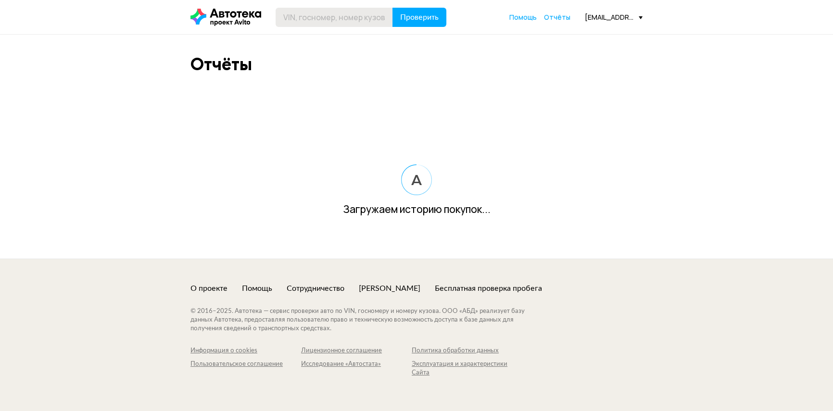
click at [333, 17] on input "text" at bounding box center [334, 17] width 117 height 19
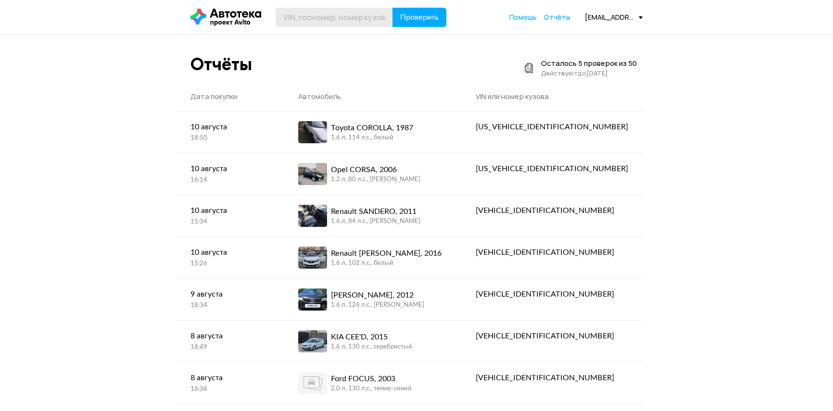
type input "D"
type input "В503РР42"
click at [456, 17] on div "В503РР42 Проверить Помощь Отчёты [EMAIL_ADDRESS][DOMAIN_NAME]" at bounding box center [417, 17] width 462 height 19
click at [430, 19] on span "Проверить" at bounding box center [419, 17] width 38 height 8
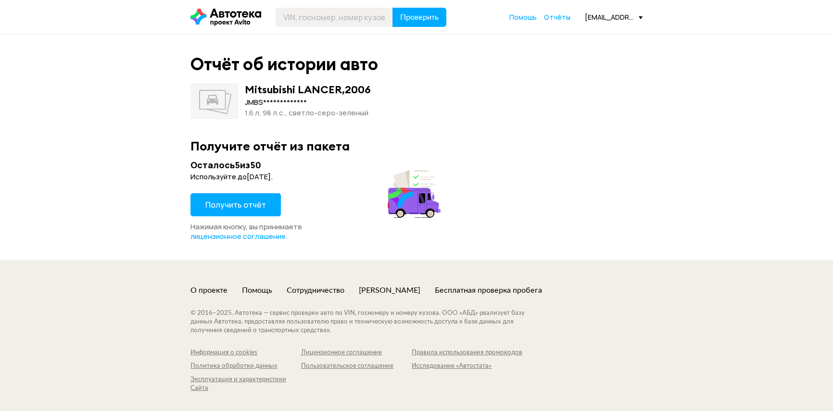
click at [247, 206] on span "Получить отчёт" at bounding box center [235, 205] width 61 height 11
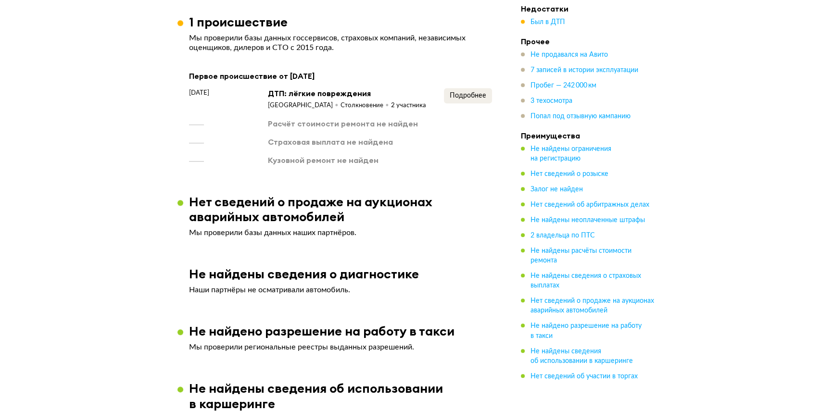
scroll to position [1180, 0]
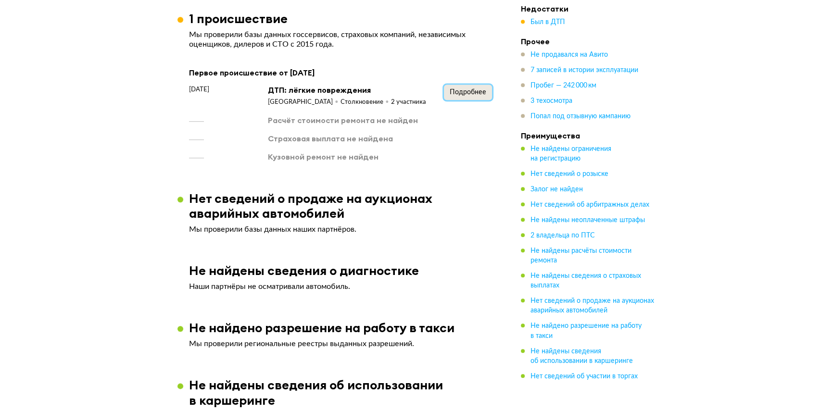
click at [469, 89] on span "Подробнее" at bounding box center [468, 92] width 37 height 7
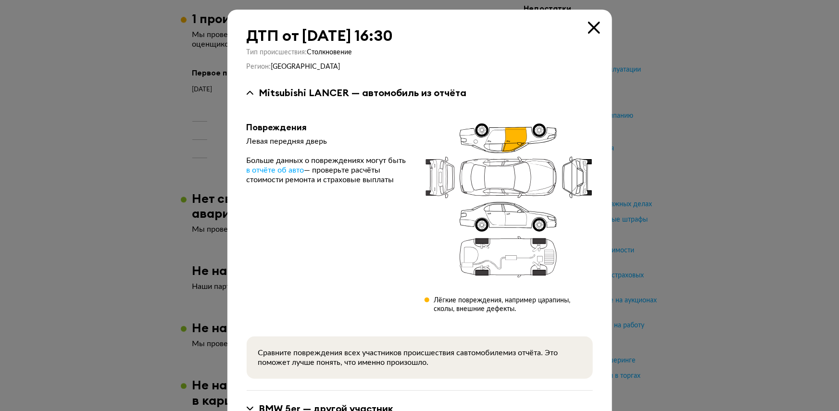
click at [591, 25] on icon at bounding box center [594, 28] width 12 height 12
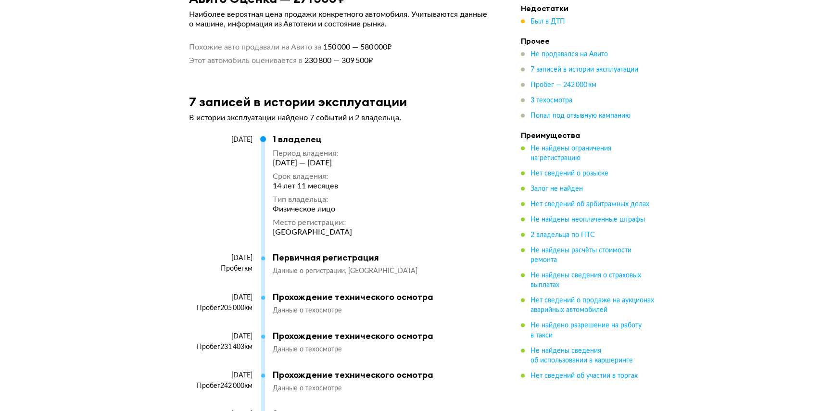
scroll to position [1661, 0]
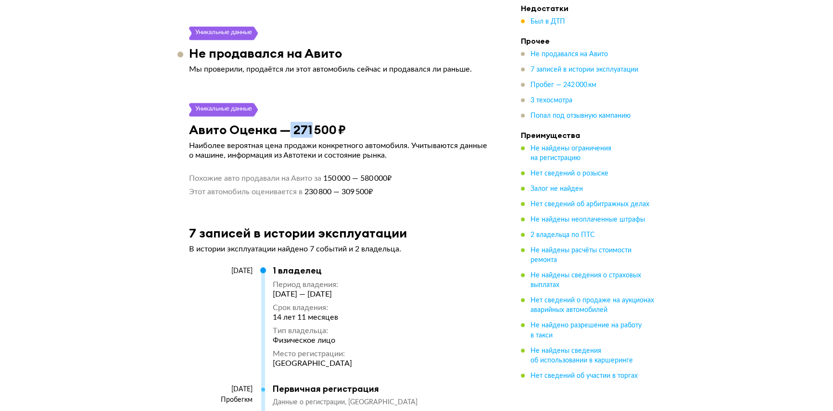
drag, startPoint x: 289, startPoint y: 125, endPoint x: 311, endPoint y: 123, distance: 21.8
click at [311, 123] on h3 "Авито Оценка — 271 500 ₽" at bounding box center [267, 129] width 157 height 15
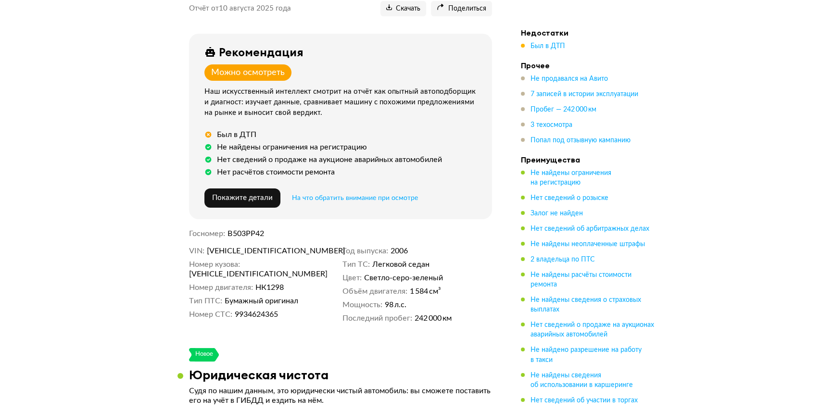
scroll to position [271, 0]
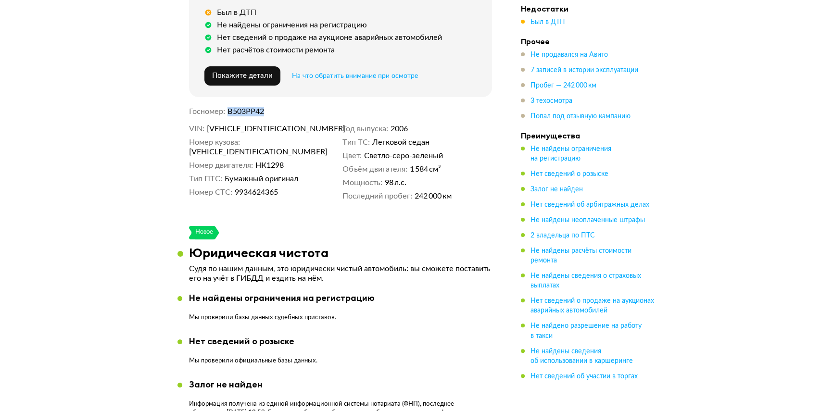
drag, startPoint x: 229, startPoint y: 106, endPoint x: 265, endPoint y: 104, distance: 36.1
click at [265, 107] on dd "В503РР42" at bounding box center [360, 112] width 265 height 10
copy span "В503РР42"
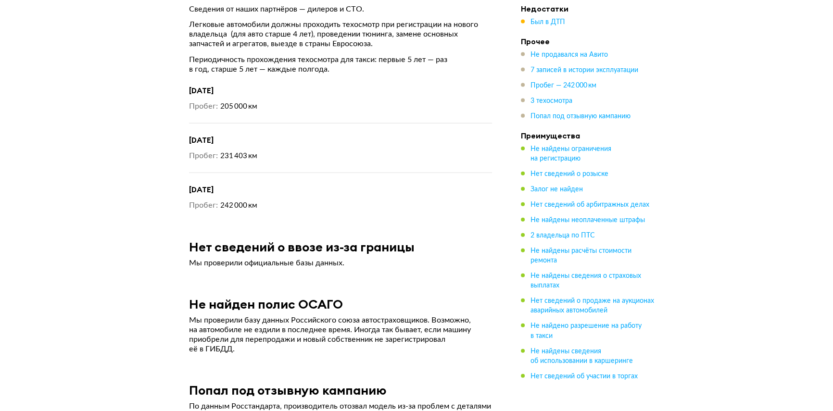
scroll to position [2755, 0]
